Goal: Task Accomplishment & Management: Use online tool/utility

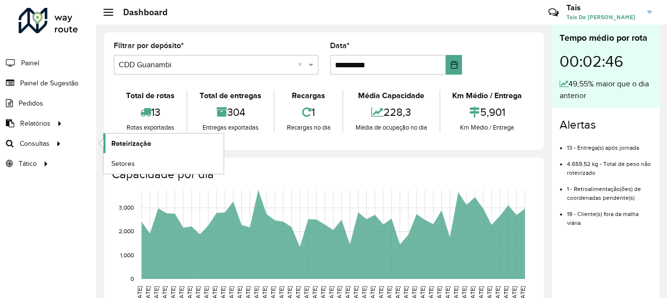
click at [121, 142] on span "Roteirização" at bounding box center [131, 143] width 40 height 10
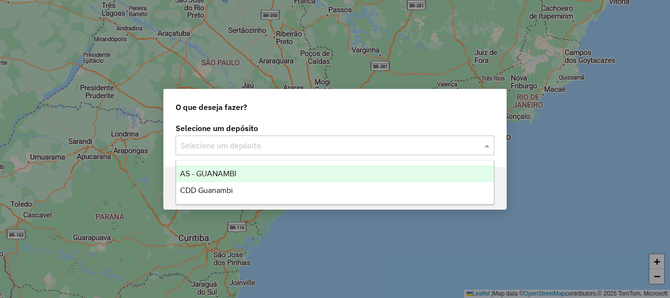
click at [244, 142] on input "text" at bounding box center [324, 146] width 289 height 12
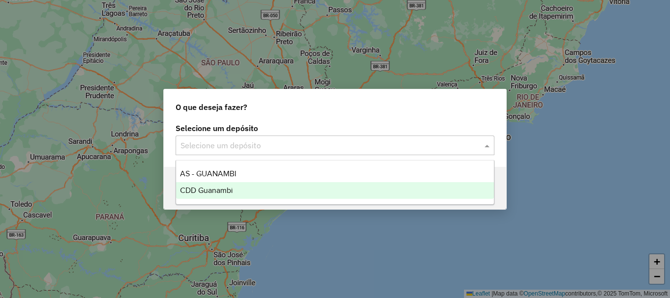
click at [238, 190] on div "CDD Guanambi" at bounding box center [335, 190] width 318 height 17
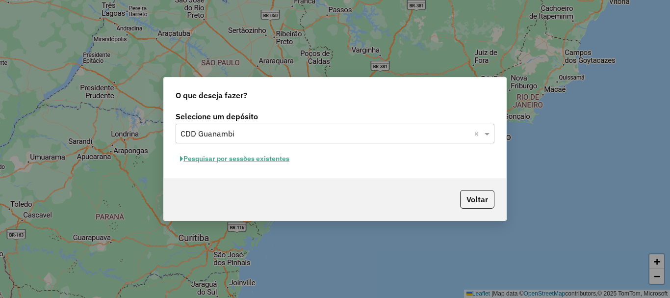
click at [201, 151] on div "Selecione um depósito Selecione um depósito × CDD Guanambi × Pesquisar por sess…" at bounding box center [335, 143] width 342 height 69
click at [227, 159] on button "Pesquisar por sessões existentes" at bounding box center [235, 158] width 118 height 15
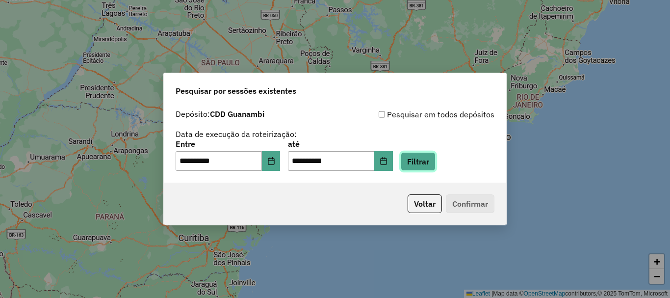
click at [432, 166] on button "Filtrar" at bounding box center [418, 161] width 35 height 19
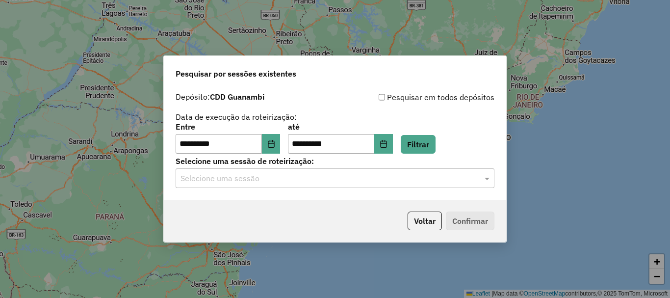
click at [311, 188] on div "**********" at bounding box center [335, 143] width 342 height 112
click at [304, 175] on input "text" at bounding box center [324, 179] width 289 height 12
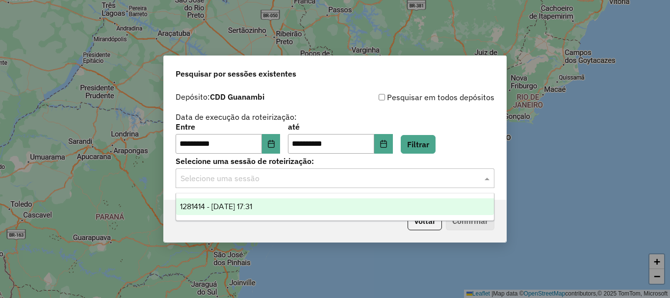
click at [235, 202] on span "1281414 - [DATE] 17:31" at bounding box center [216, 206] width 72 height 8
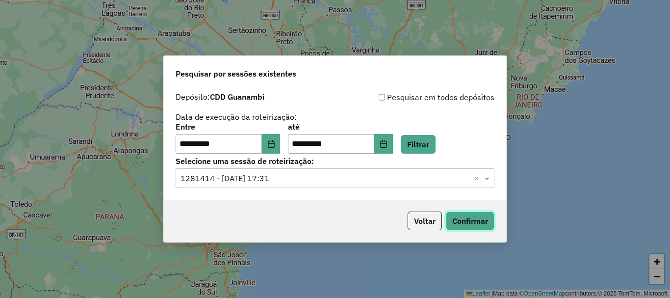
click at [482, 223] on button "Confirmar" at bounding box center [470, 220] width 49 height 19
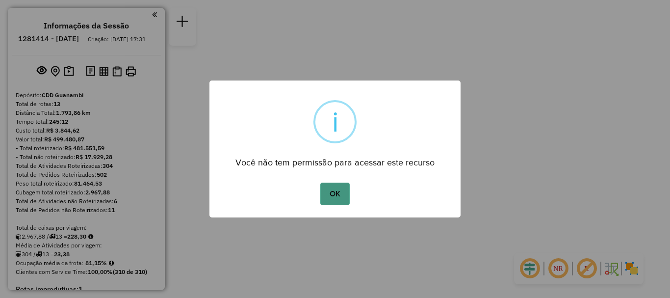
click at [340, 198] on button "OK" at bounding box center [334, 193] width 29 height 23
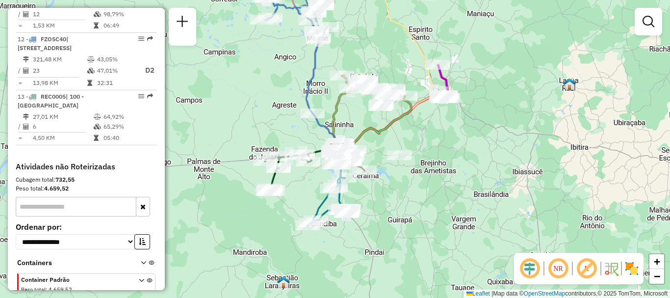
scroll to position [987, 0]
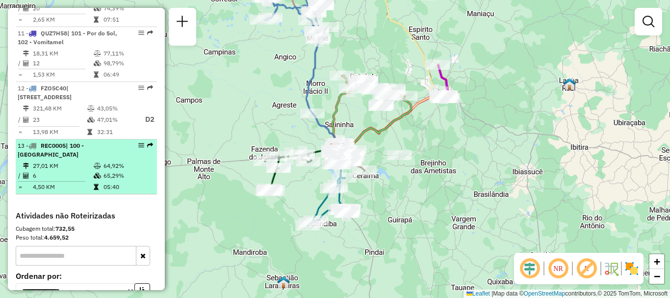
click at [71, 161] on td "27,01 KM" at bounding box center [62, 166] width 61 height 10
select select "**********"
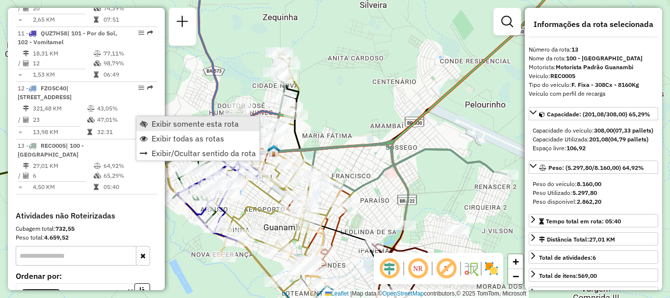
click at [156, 129] on link "Exibir somente esta rota" at bounding box center [197, 123] width 123 height 15
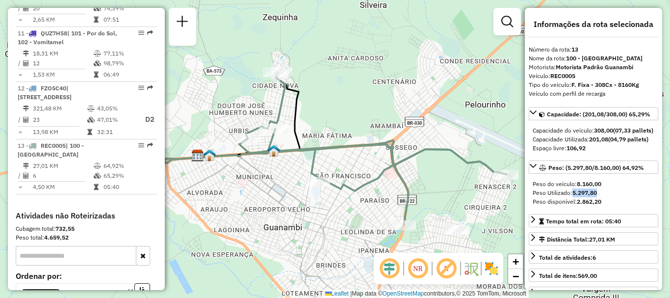
drag, startPoint x: 600, startPoint y: 208, endPoint x: 573, endPoint y: 212, distance: 27.2
click at [573, 197] on div "Peso Utilizado: 5.297,80" at bounding box center [593, 192] width 122 height 9
copy strong "5.297,80"
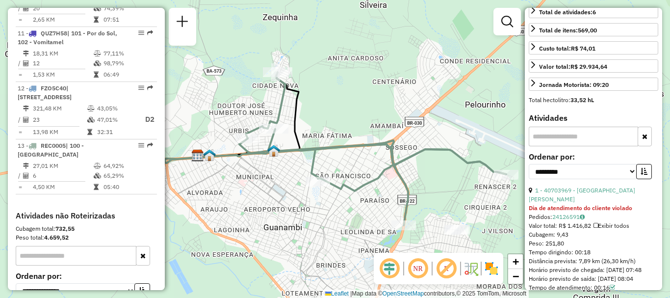
scroll to position [196, 0]
